Goal: Task Accomplishment & Management: Use online tool/utility

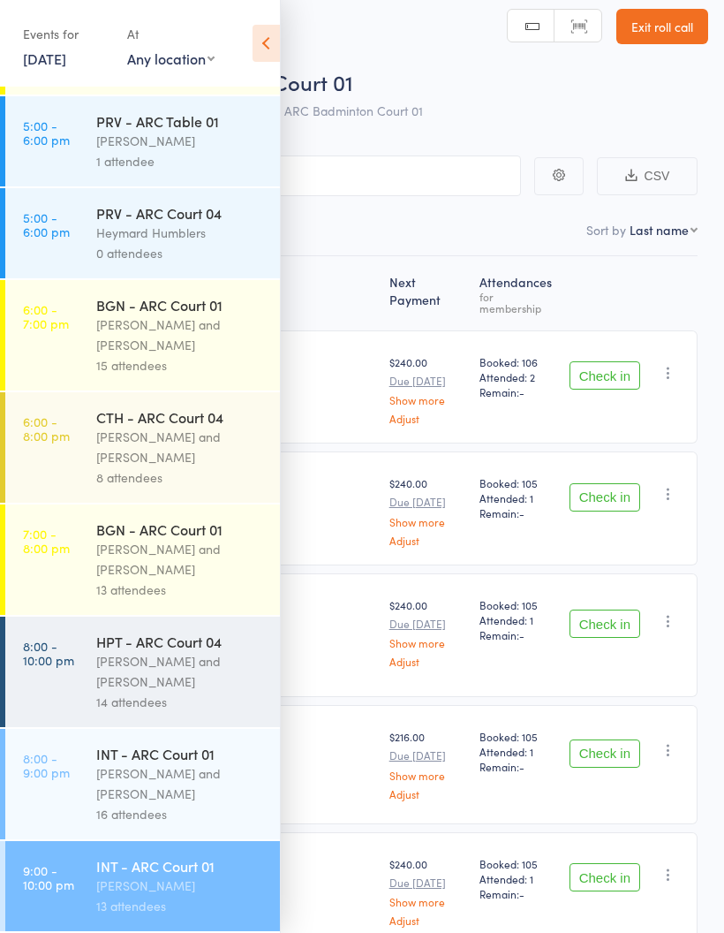
scroll to position [232, 0]
click at [155, 879] on div "[PERSON_NAME]" at bounding box center [180, 885] width 169 height 20
click at [270, 38] on icon at bounding box center [266, 43] width 27 height 37
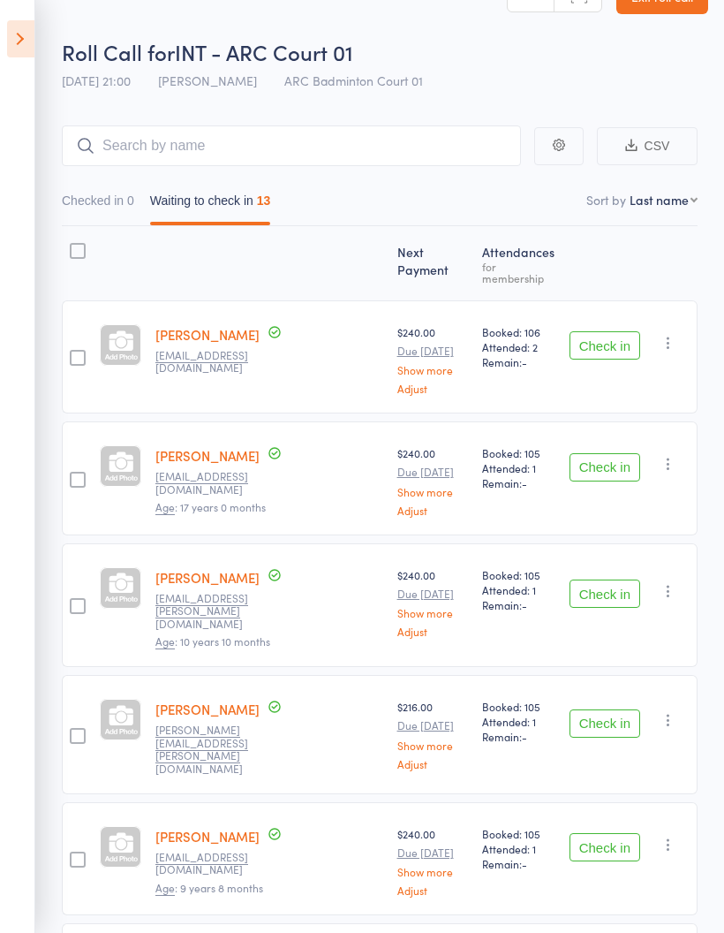
scroll to position [0, 0]
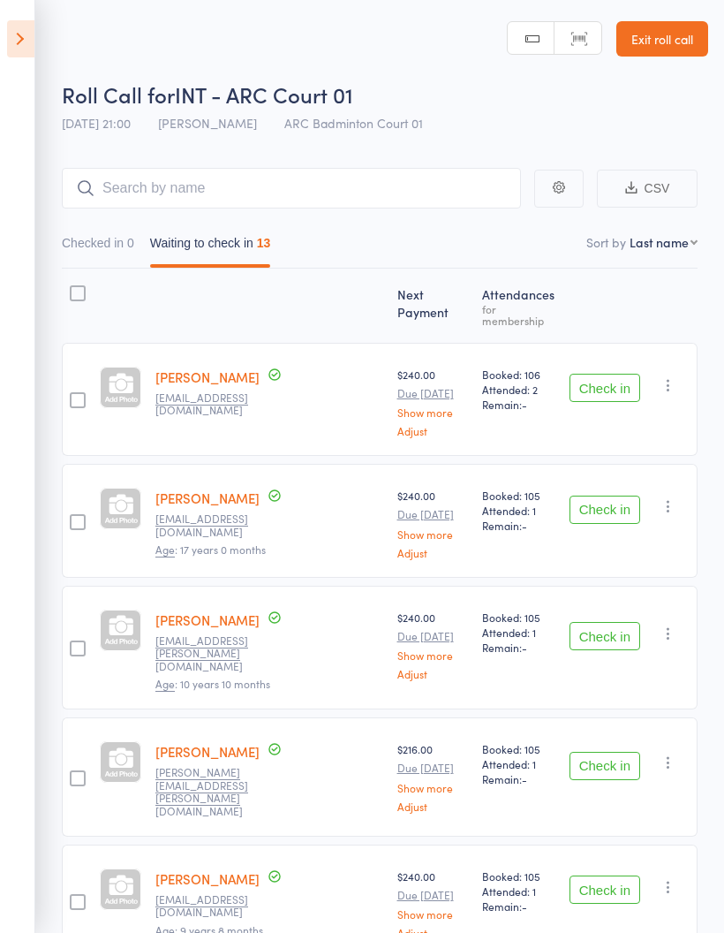
click at [626, 382] on button "Check in" at bounding box center [605, 388] width 71 height 28
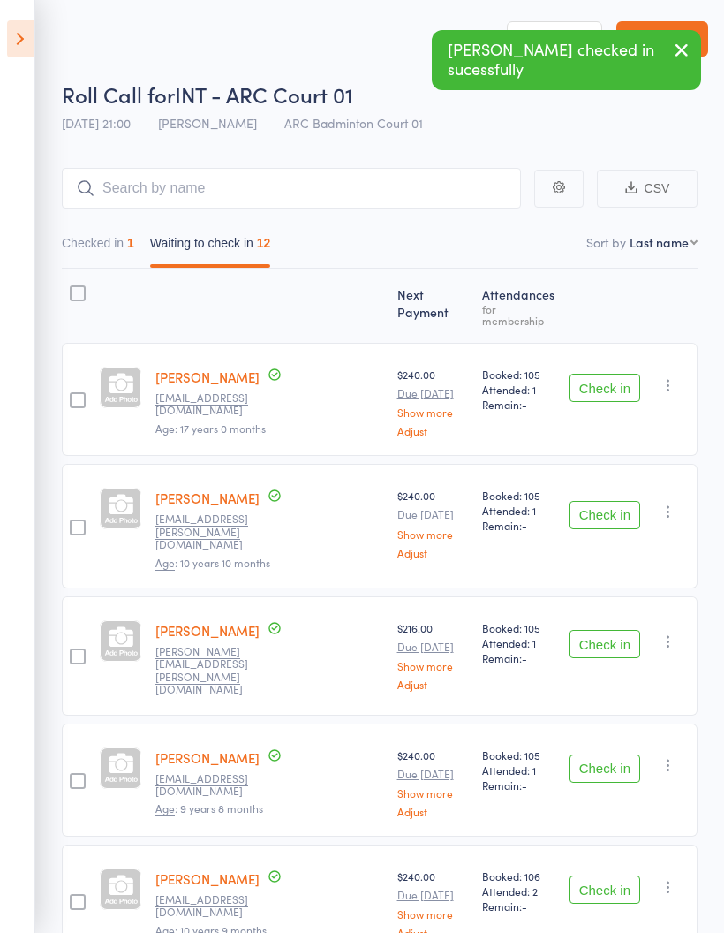
click at [619, 379] on button "Check in" at bounding box center [605, 388] width 71 height 28
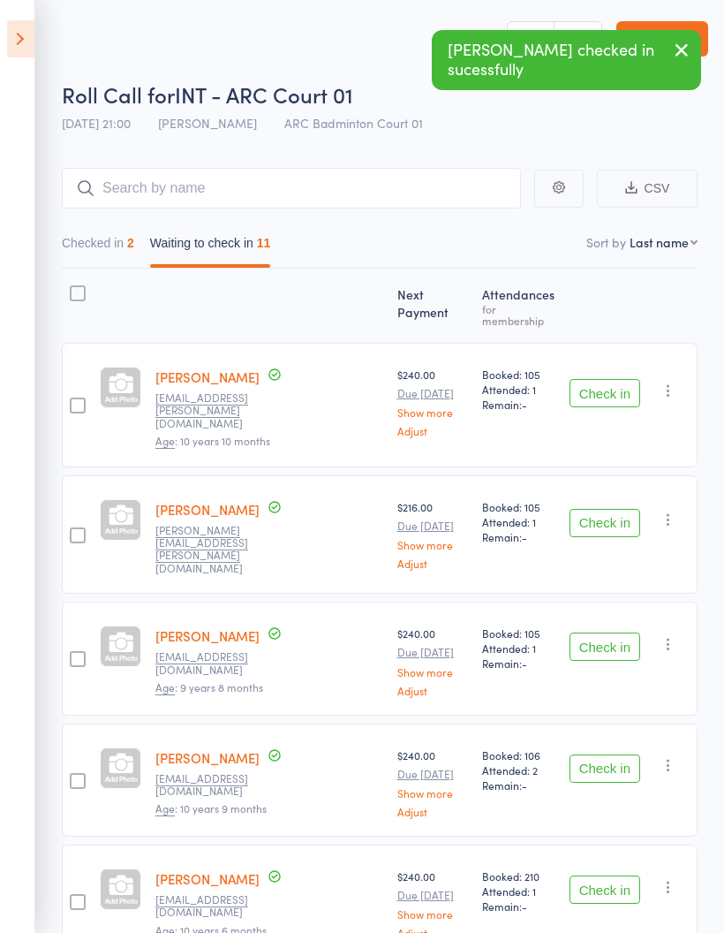
click at [629, 379] on button "Check in" at bounding box center [605, 393] width 71 height 28
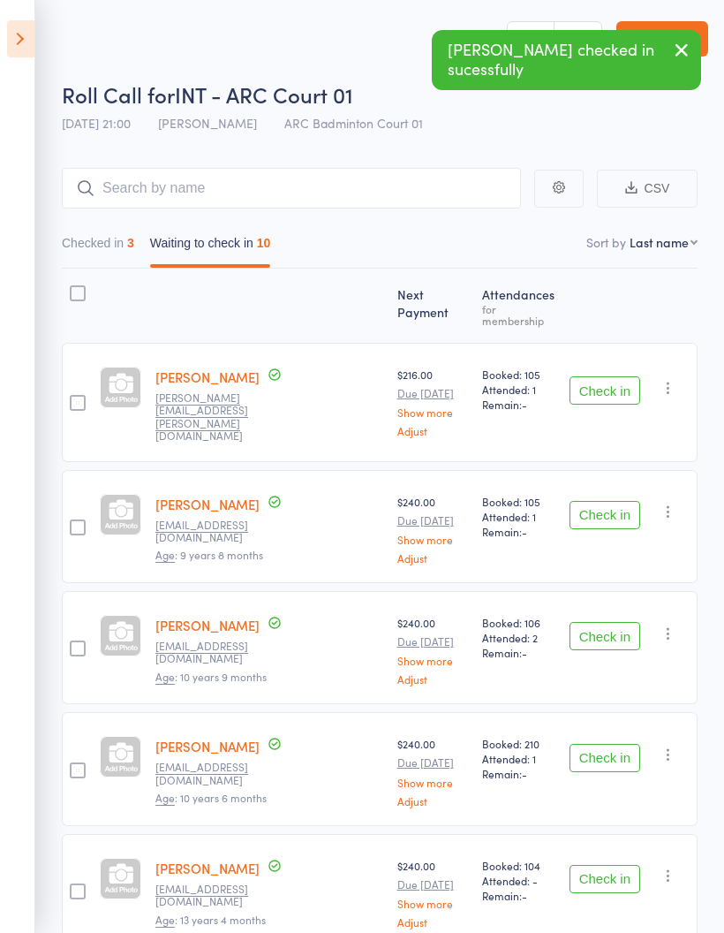
click at [624, 382] on button "Check in" at bounding box center [605, 390] width 71 height 28
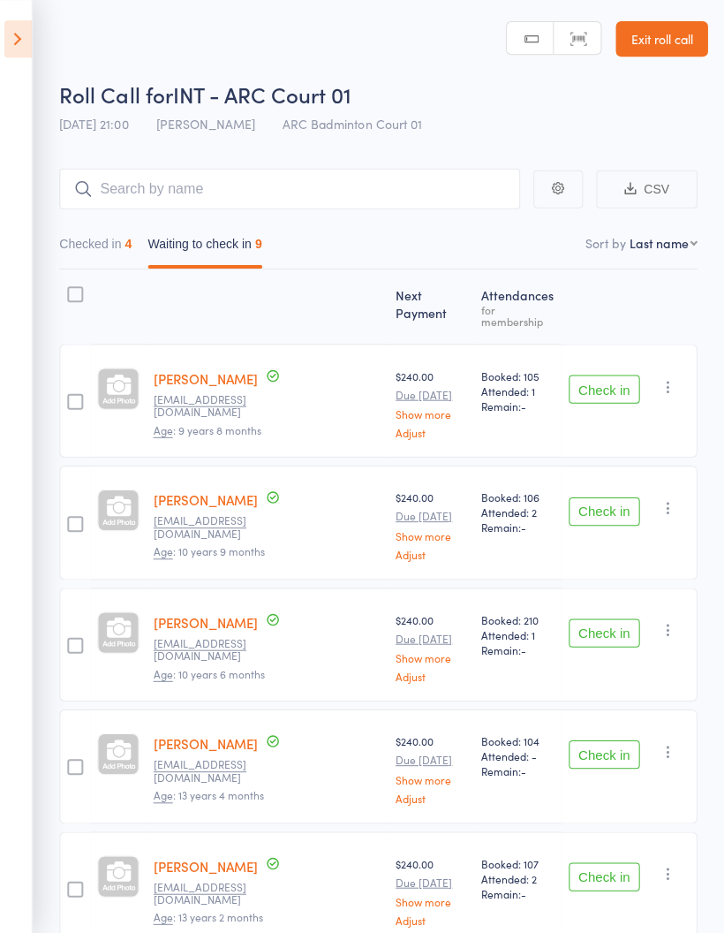
click at [667, 623] on icon "button" at bounding box center [669, 627] width 18 height 18
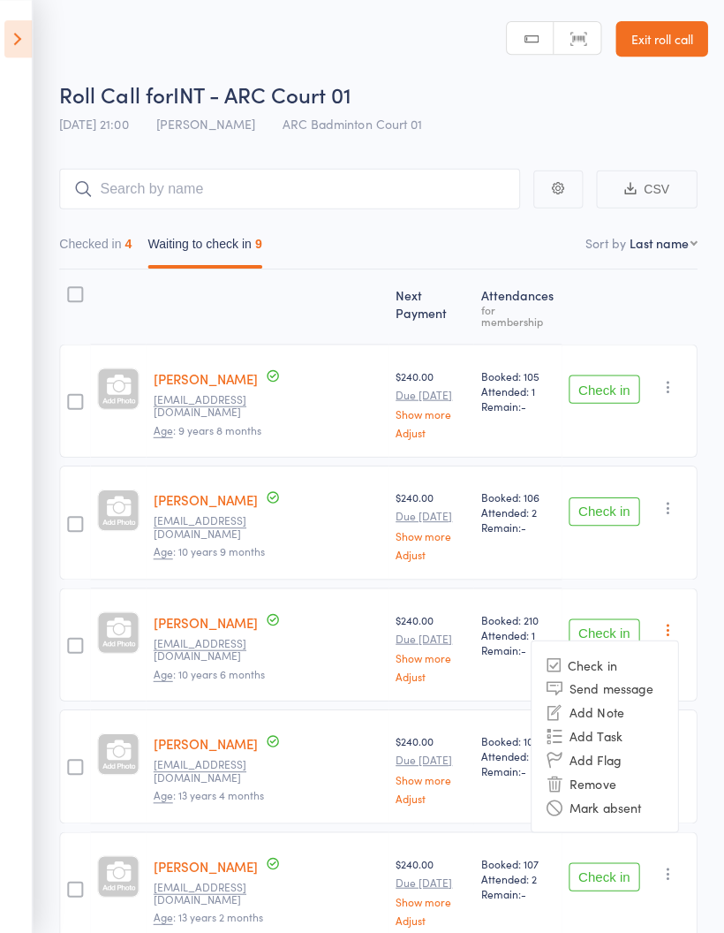
click at [626, 796] on li "Mark absent" at bounding box center [606, 804] width 146 height 24
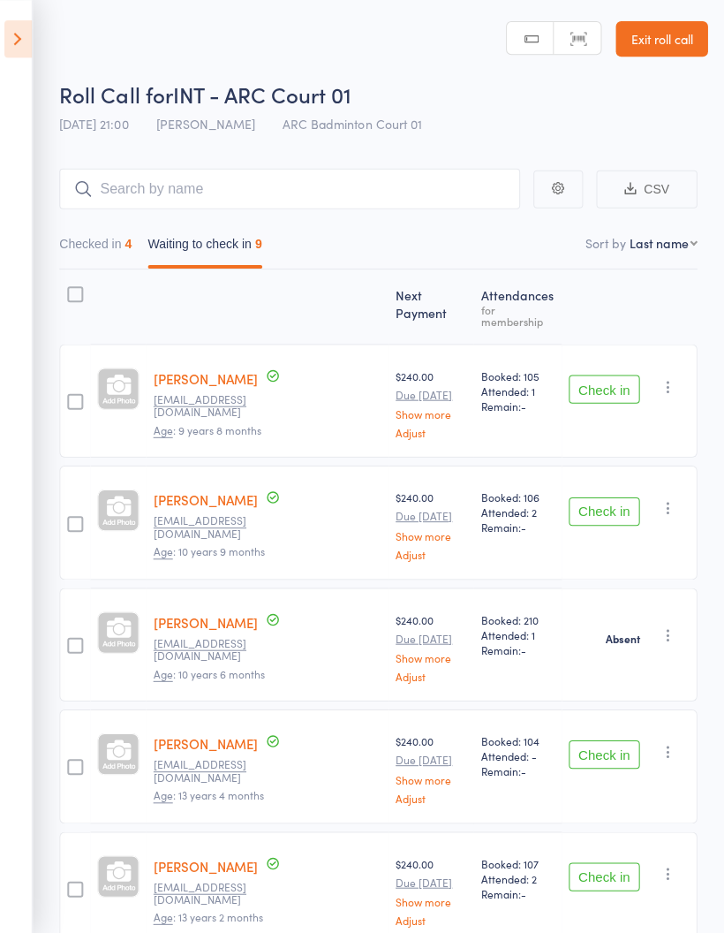
click at [226, 250] on button "Waiting to check in 9" at bounding box center [207, 247] width 114 height 41
click at [611, 380] on button "Check in" at bounding box center [605, 388] width 71 height 28
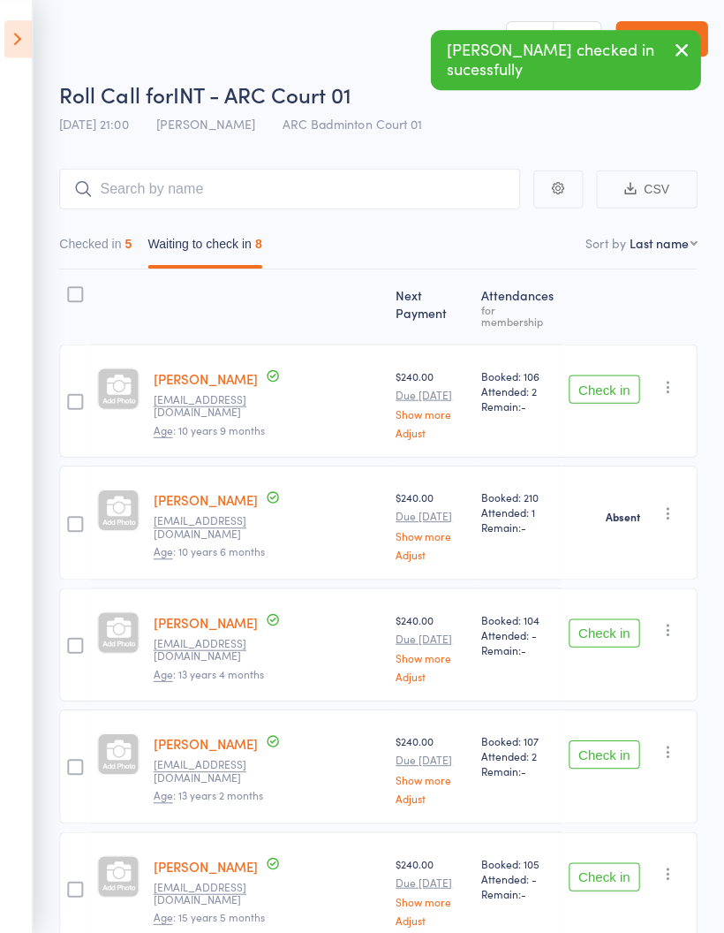
click at [595, 379] on button "Check in" at bounding box center [605, 388] width 71 height 28
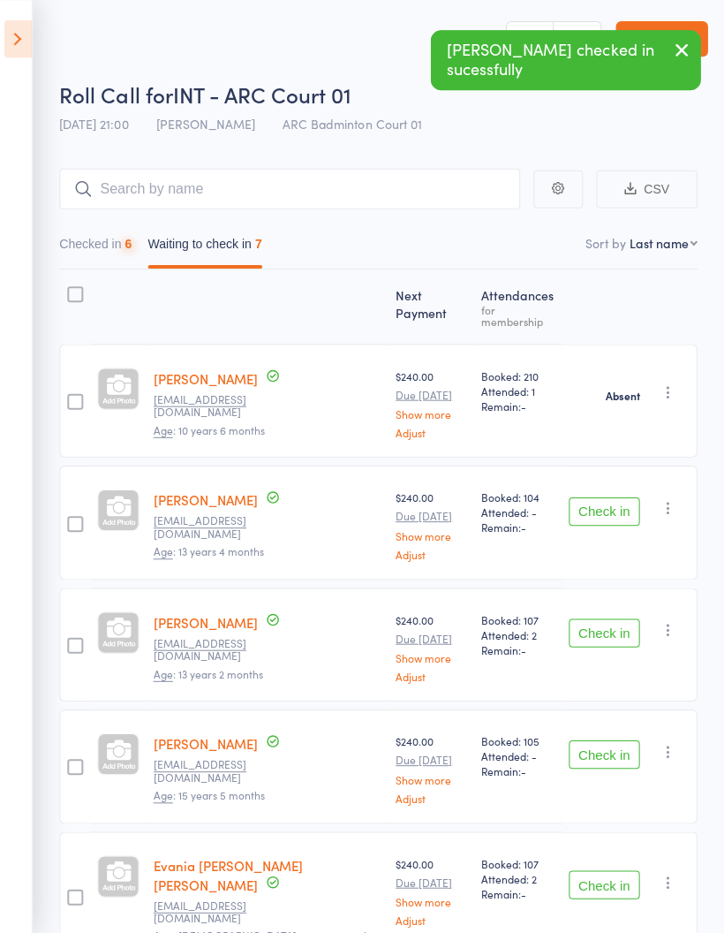
click at [602, 495] on button "Check in" at bounding box center [605, 509] width 71 height 28
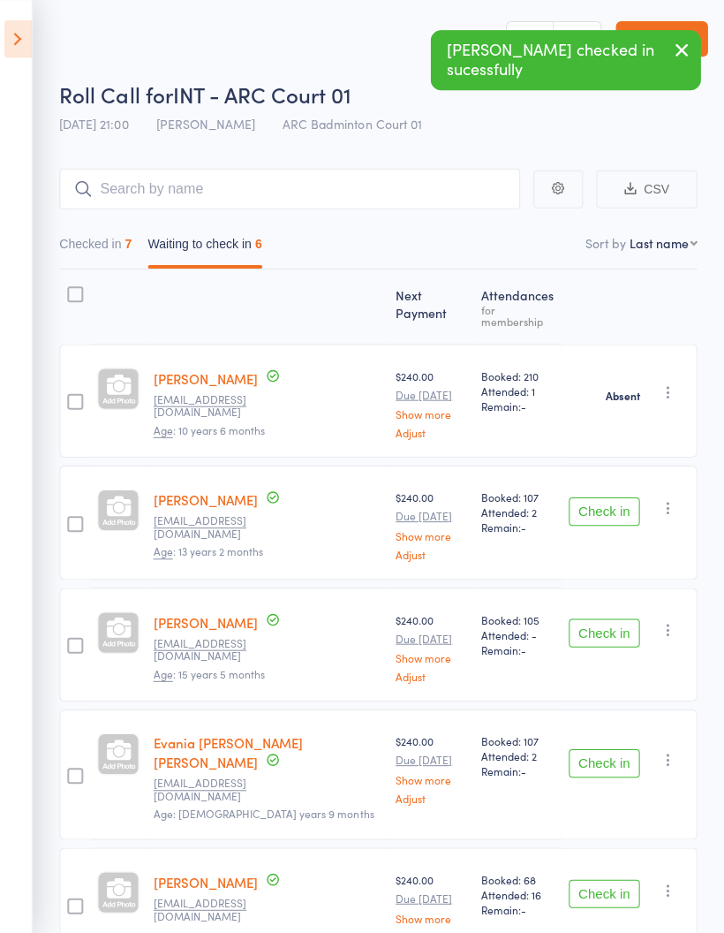
click at [613, 496] on button "Check in" at bounding box center [605, 509] width 71 height 28
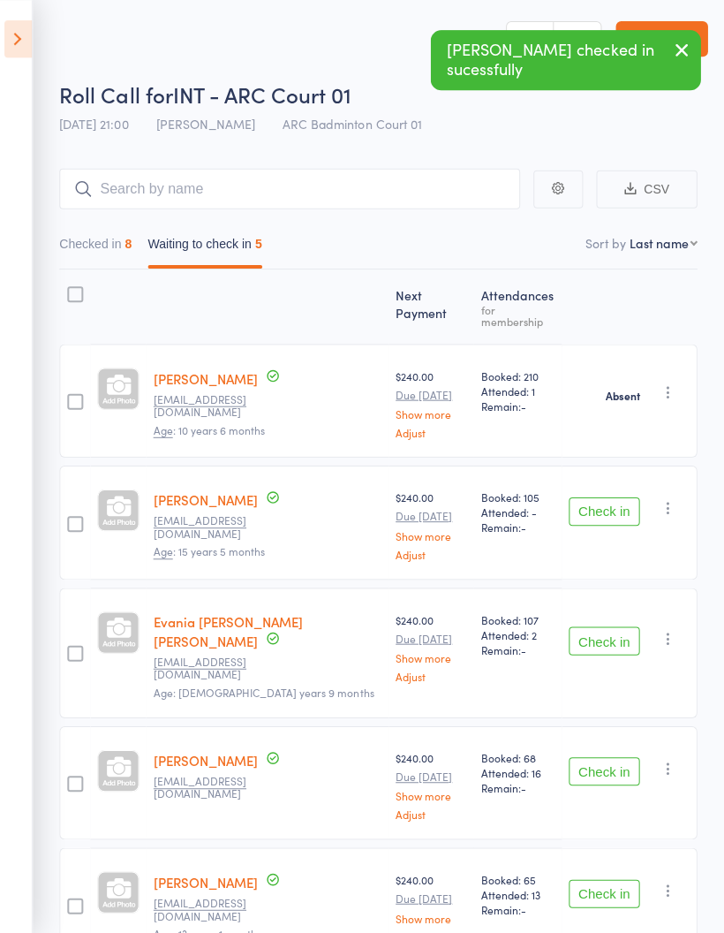
click at [612, 495] on button "Check in" at bounding box center [605, 509] width 71 height 28
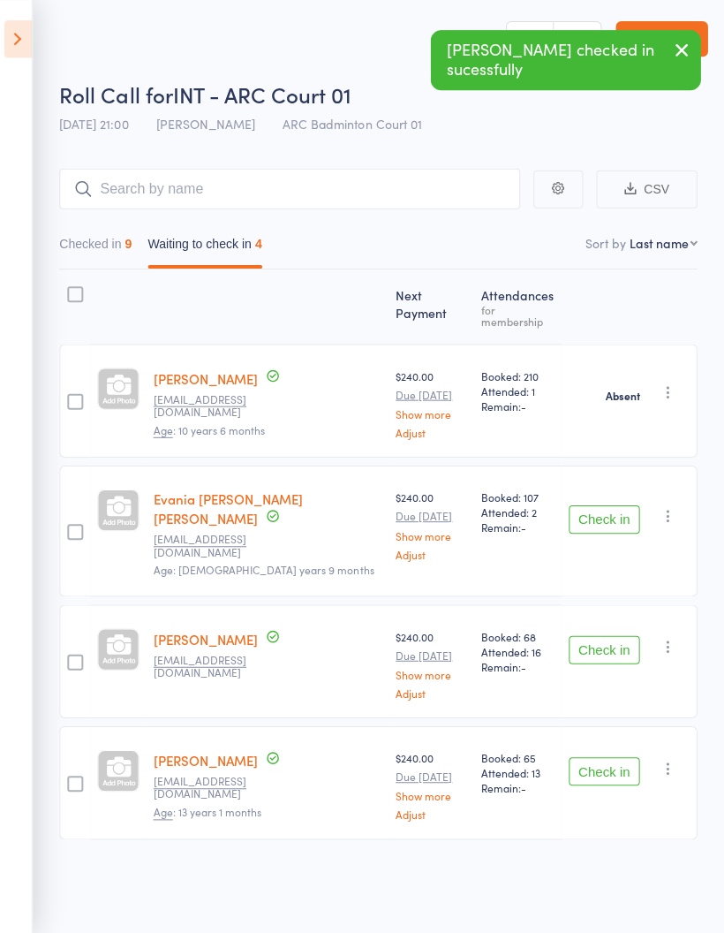
click at [609, 510] on button "Check in" at bounding box center [605, 517] width 71 height 28
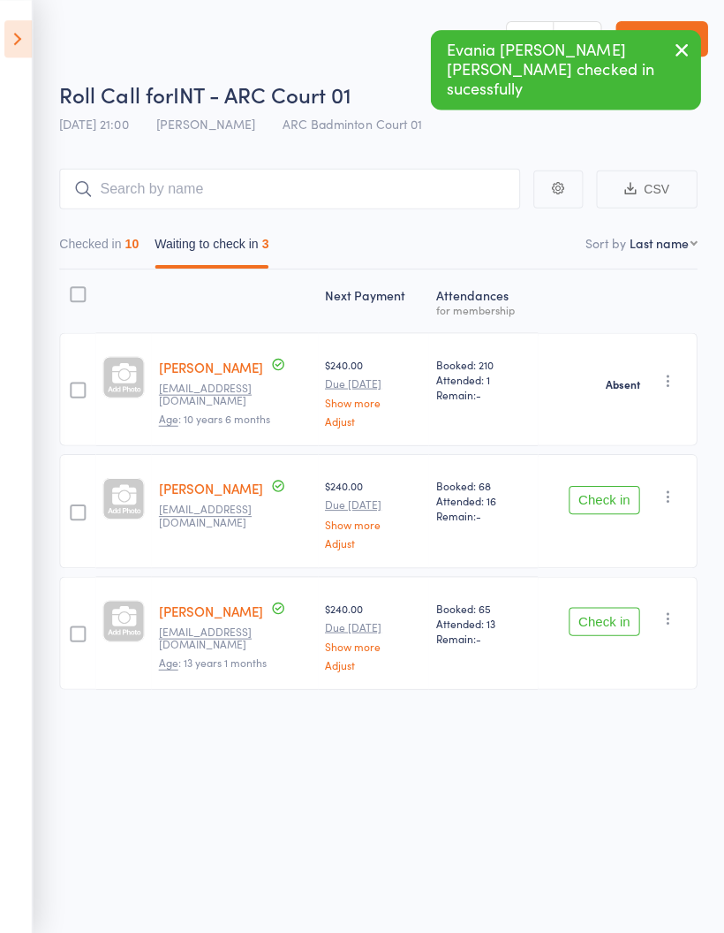
click at [612, 491] on button "Check in" at bounding box center [605, 498] width 71 height 28
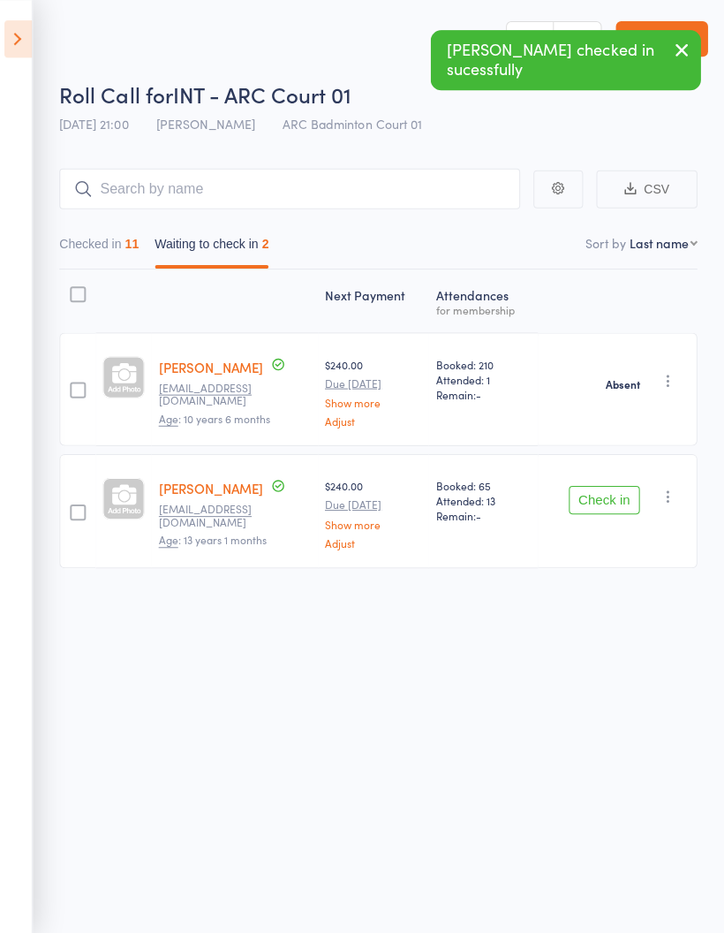
click at [604, 511] on button "Check in" at bounding box center [605, 498] width 71 height 28
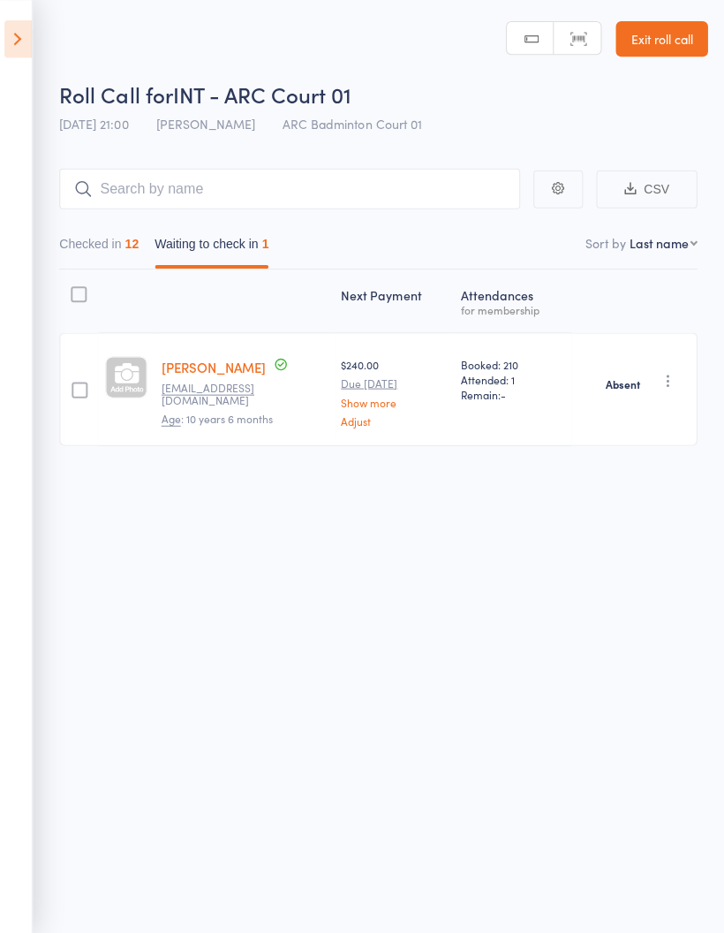
click at [97, 256] on button "Checked in 12" at bounding box center [101, 247] width 79 height 41
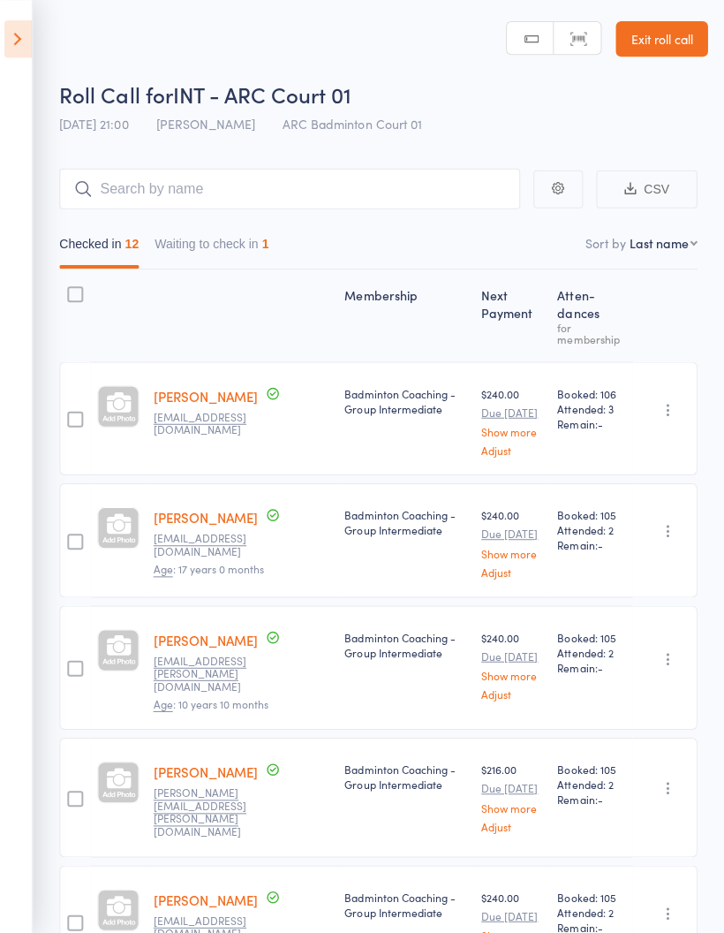
click at [25, 50] on icon at bounding box center [20, 38] width 27 height 37
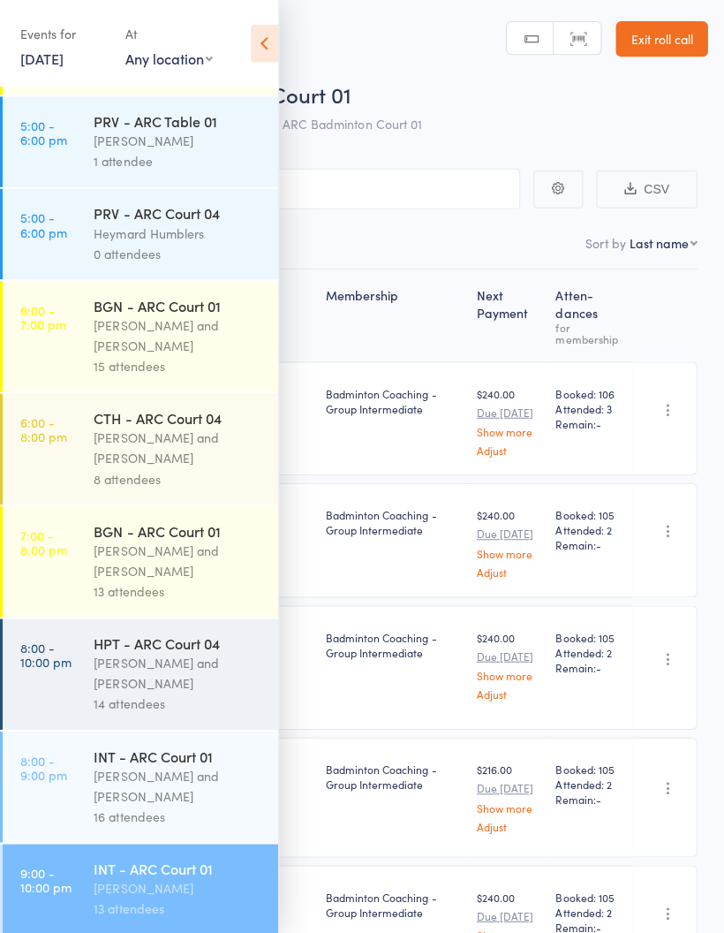
click at [268, 38] on icon at bounding box center [266, 43] width 27 height 37
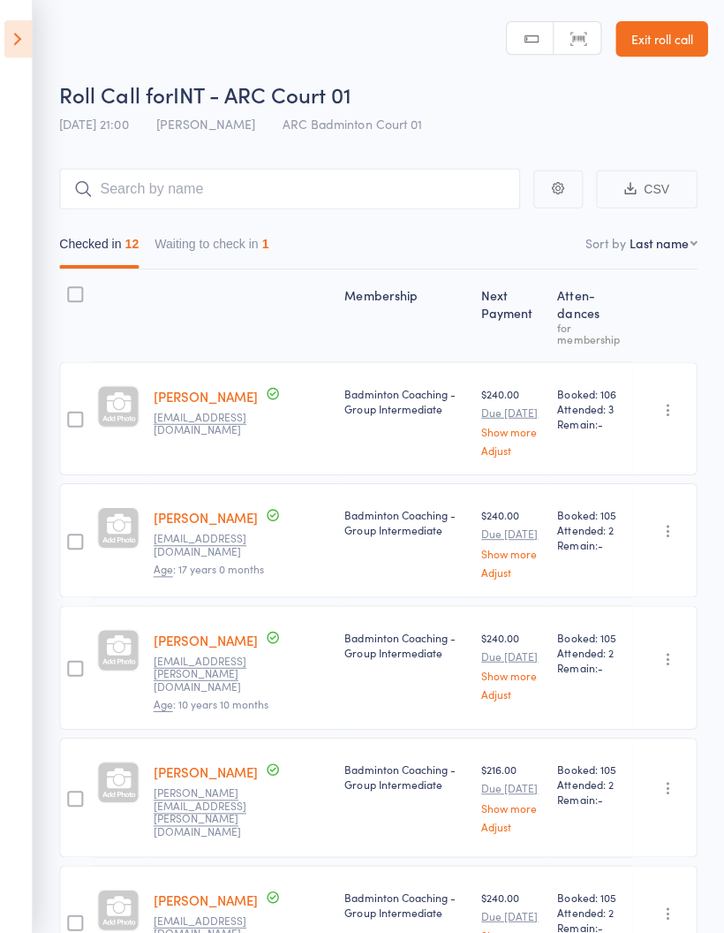
click at [27, 55] on icon at bounding box center [20, 38] width 27 height 37
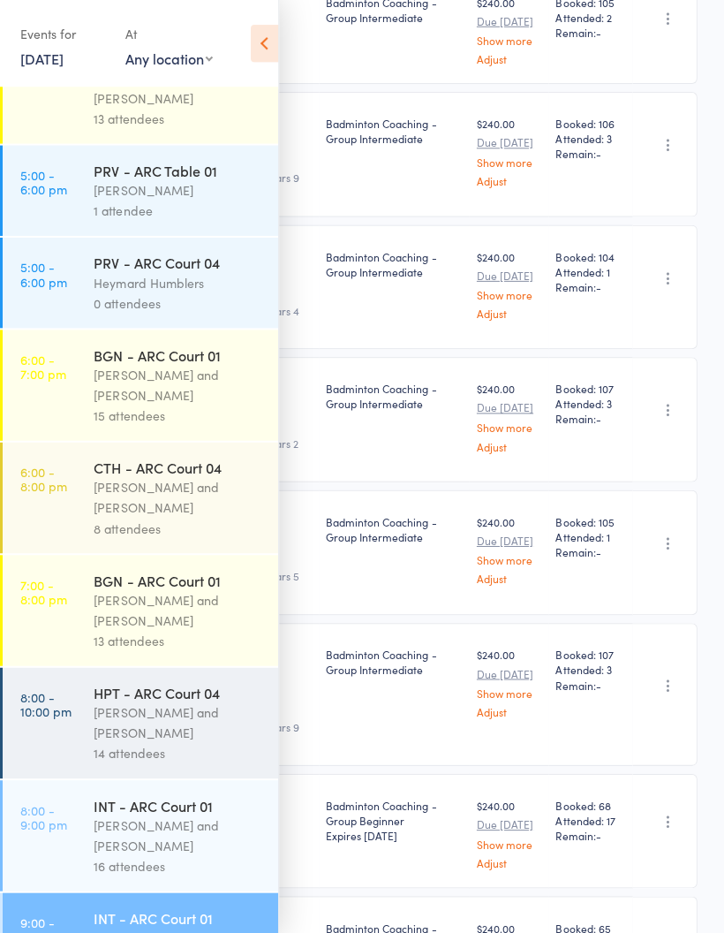
scroll to position [891, 0]
click at [257, 53] on icon at bounding box center [266, 43] width 27 height 37
